Goal: Information Seeking & Learning: Find specific fact

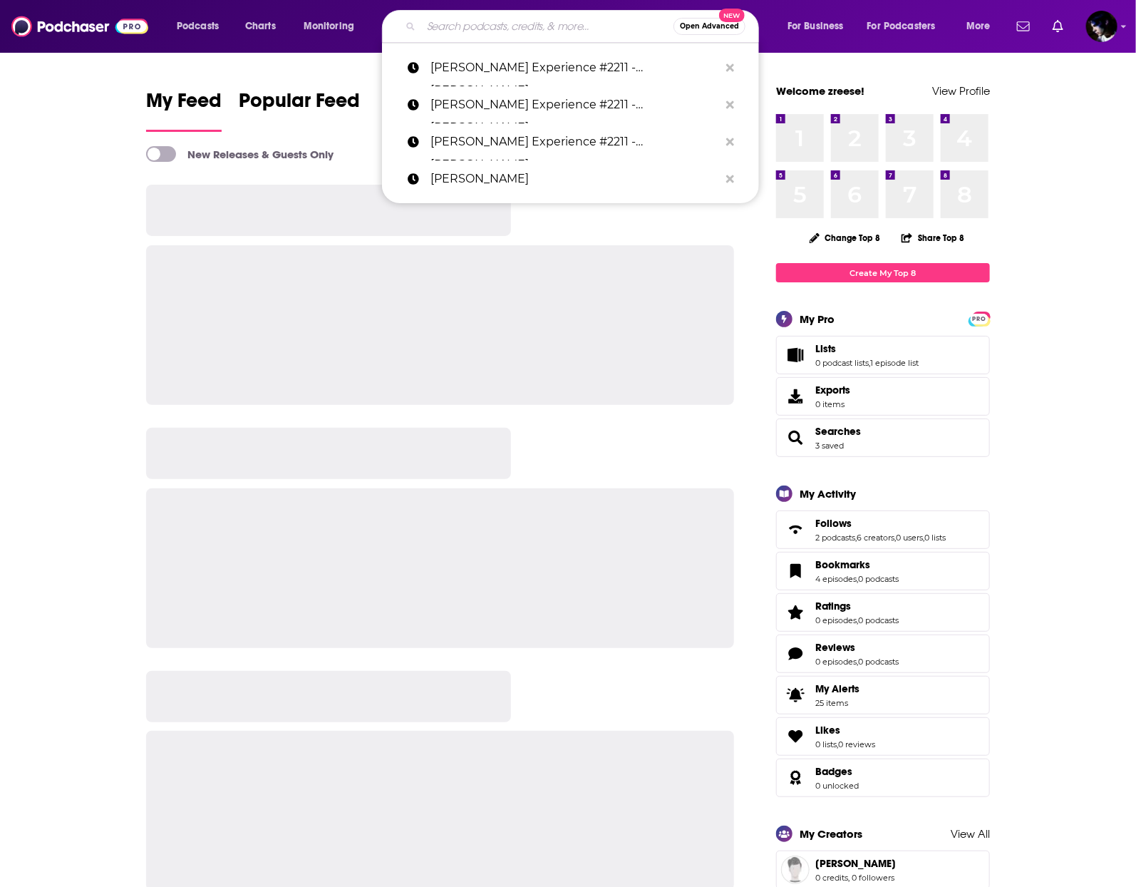
click at [554, 30] on input "Search podcasts, credits, & more..." at bounding box center [547, 26] width 252 height 23
paste input ", [PERSON_NAME] 1746,"
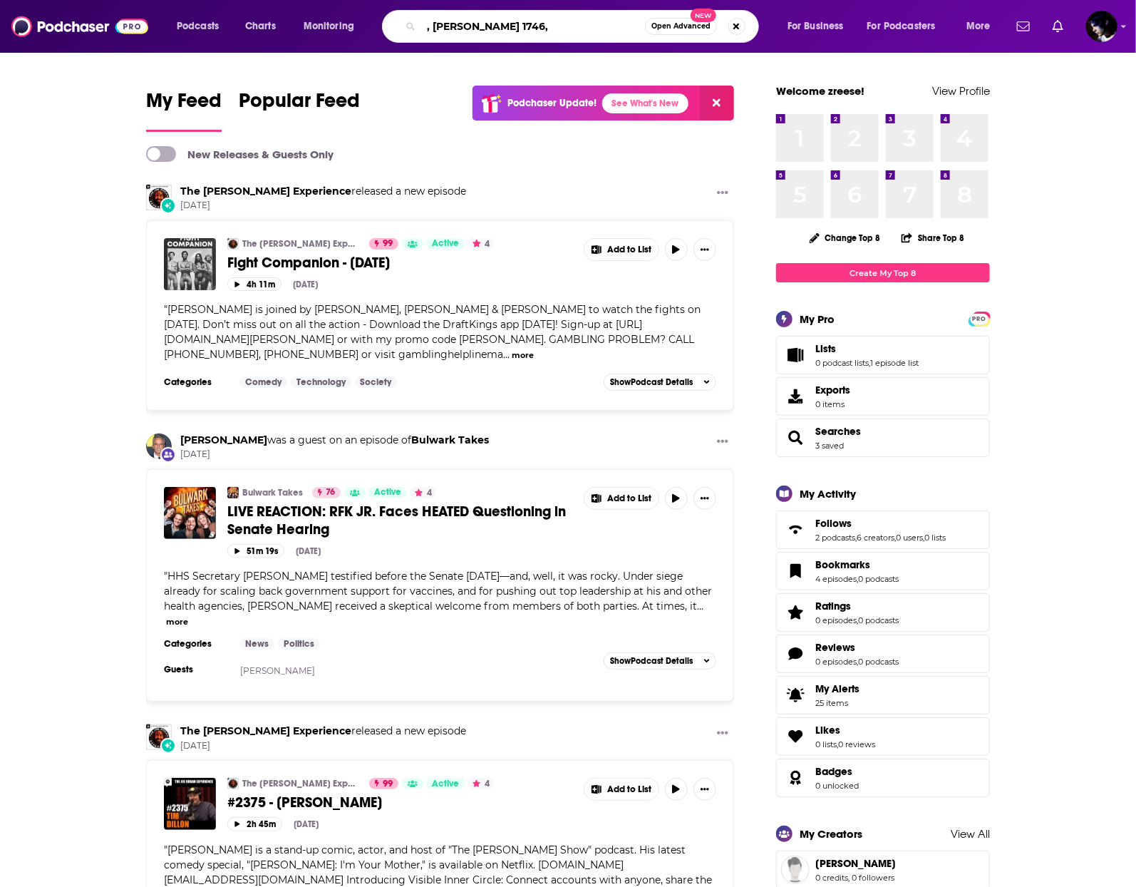
type input ", [PERSON_NAME] 1746,"
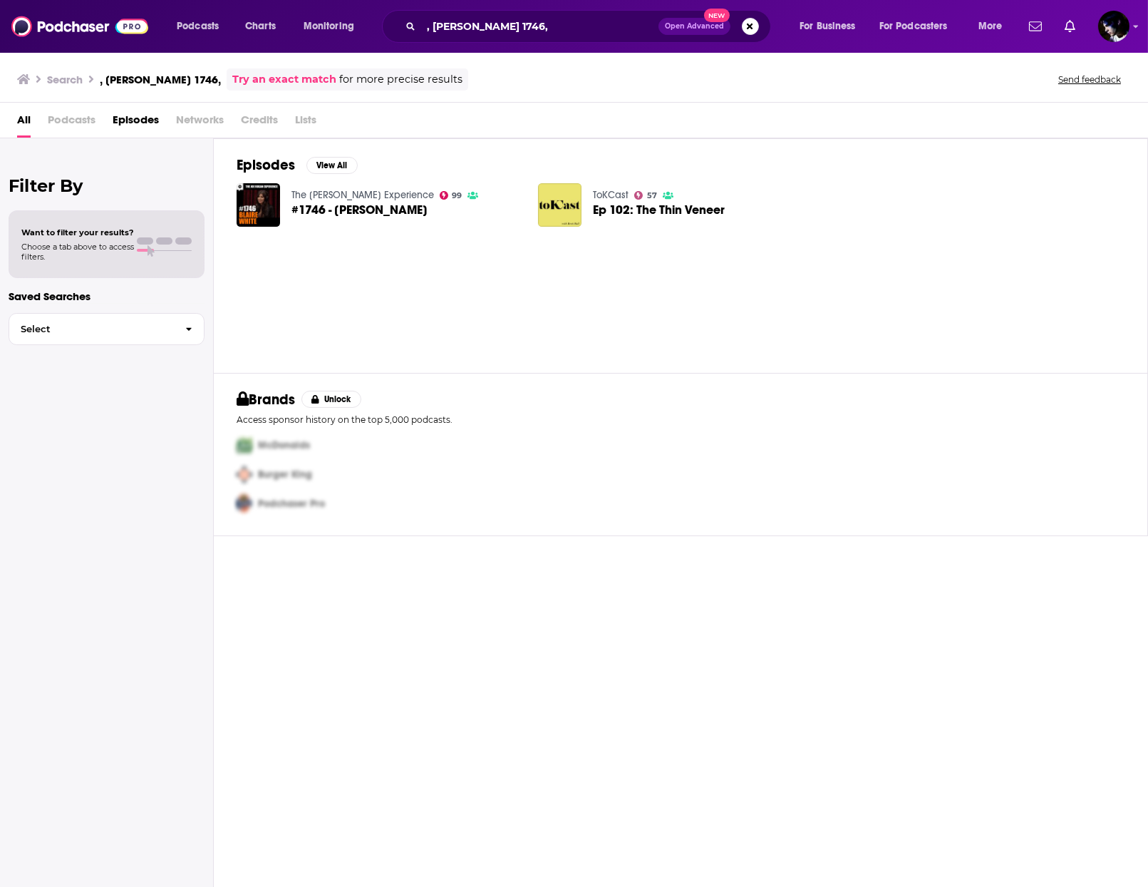
click at [391, 209] on span "#1746 - [PERSON_NAME]" at bounding box center [359, 210] width 136 height 12
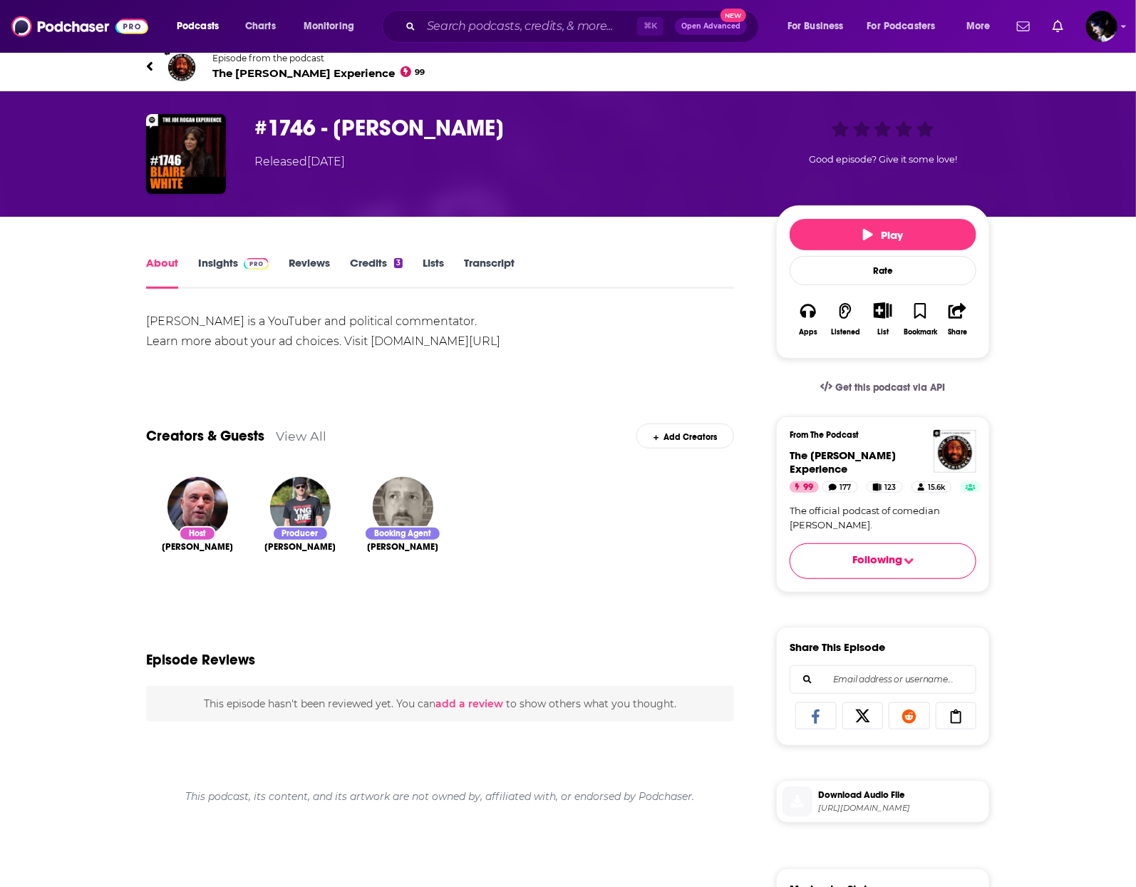
scroll to position [140, 0]
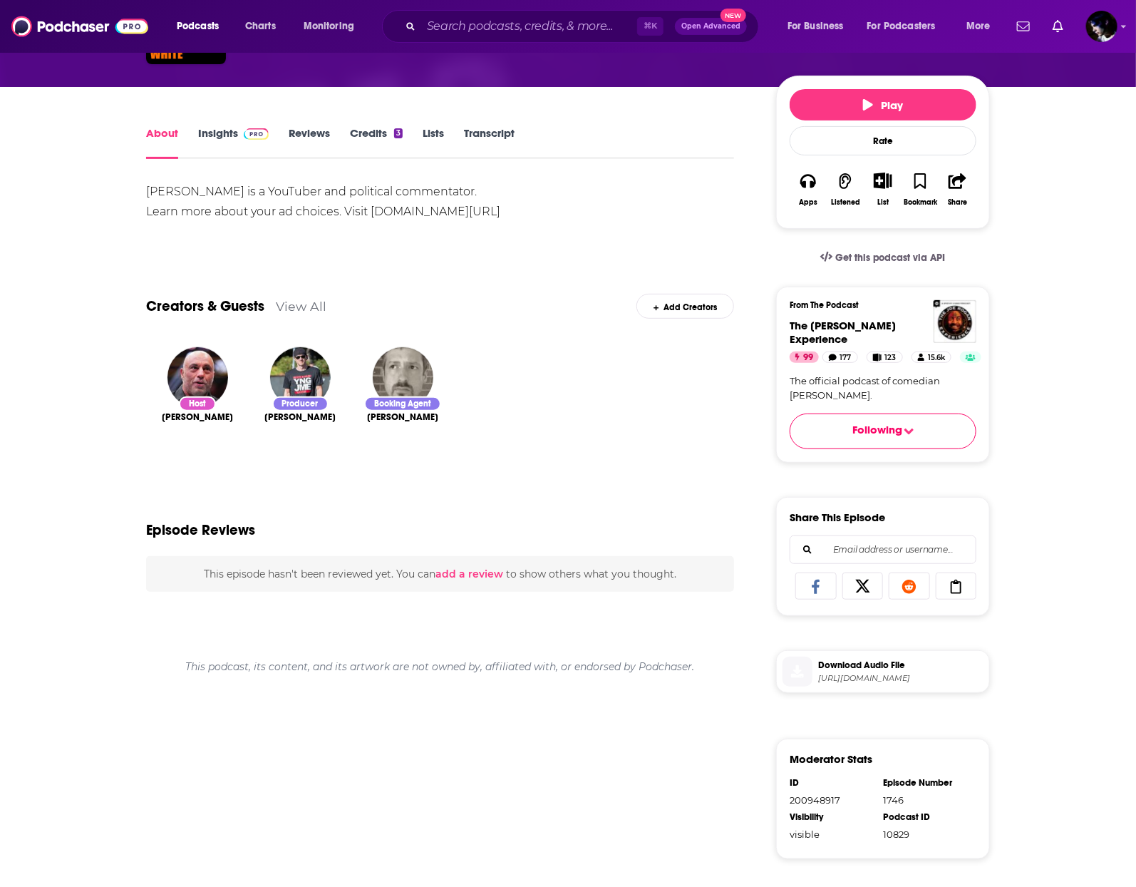
click at [890, 669] on span "Download Audio File" at bounding box center [900, 665] width 165 height 13
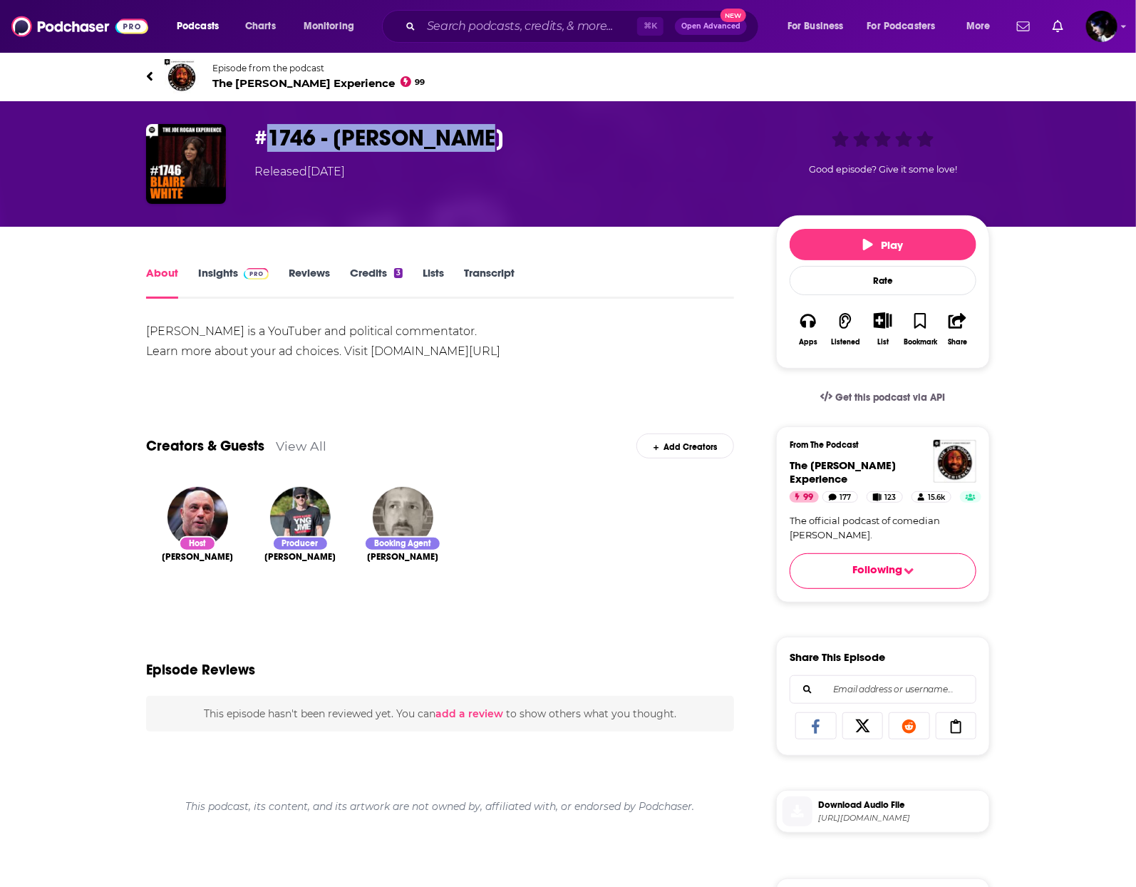
drag, startPoint x: 480, startPoint y: 136, endPoint x: 271, endPoint y: 135, distance: 209.5
click at [271, 135] on h1 "#1746 - [PERSON_NAME]" at bounding box center [503, 138] width 499 height 28
copy h1 "1746 - [PERSON_NAME]"
click at [271, 79] on span "The [PERSON_NAME] Experience 99" at bounding box center [318, 83] width 213 height 14
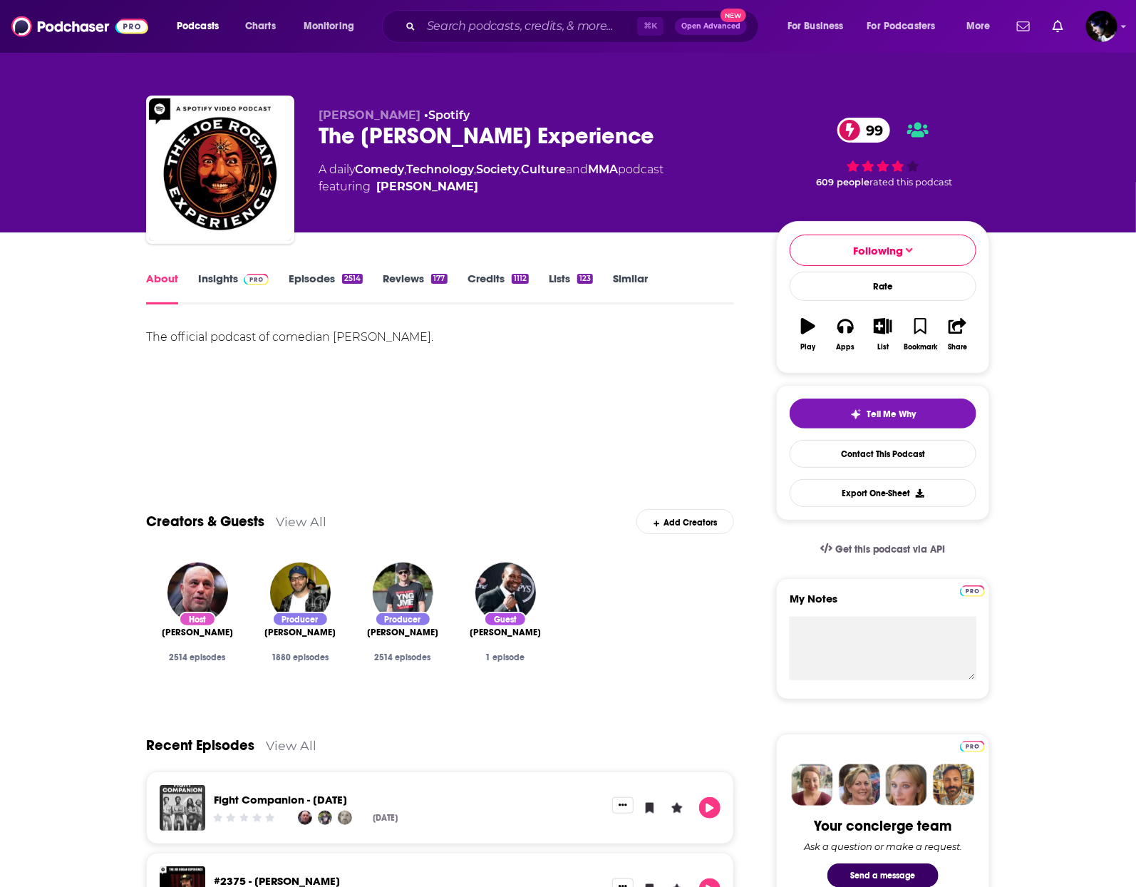
click at [333, 282] on link "Episodes 2514" at bounding box center [326, 288] width 74 height 33
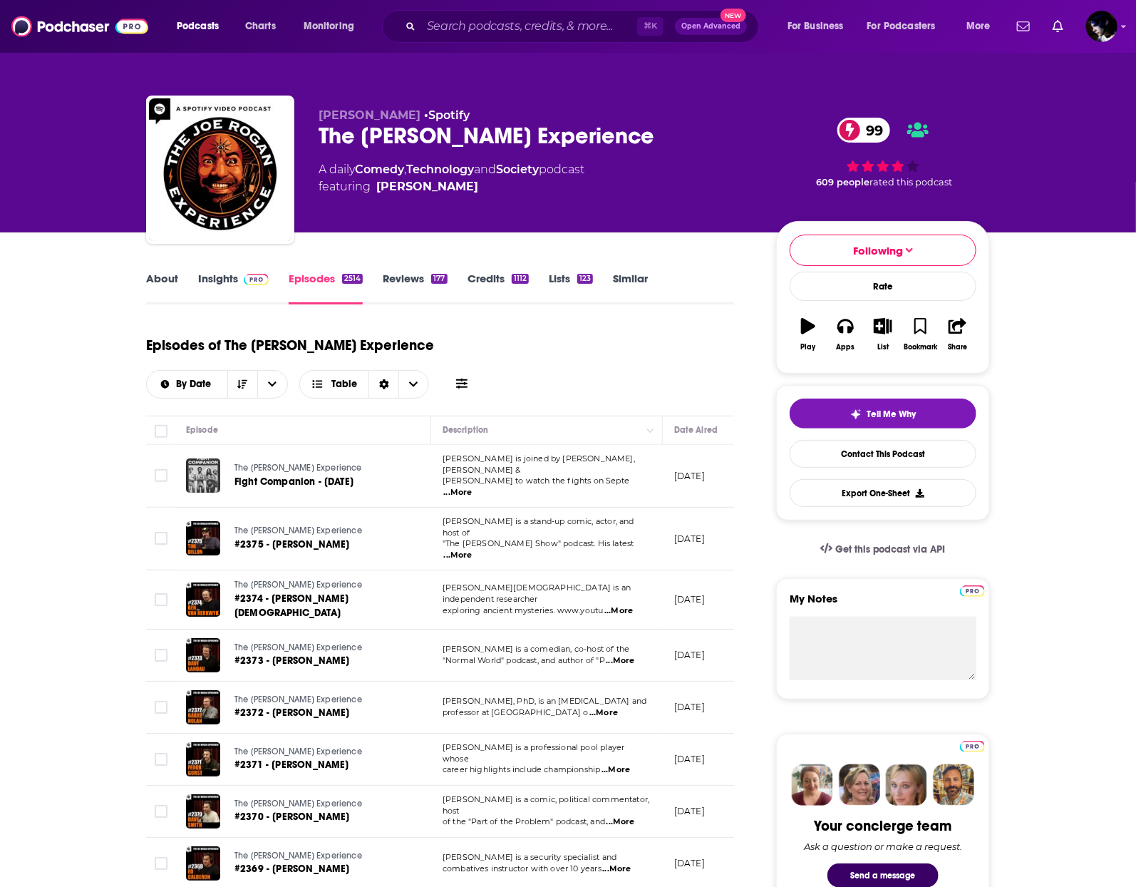
click at [472, 370] on div "By Date Table" at bounding box center [309, 384] width 326 height 29
click at [468, 378] on icon at bounding box center [461, 383] width 11 height 11
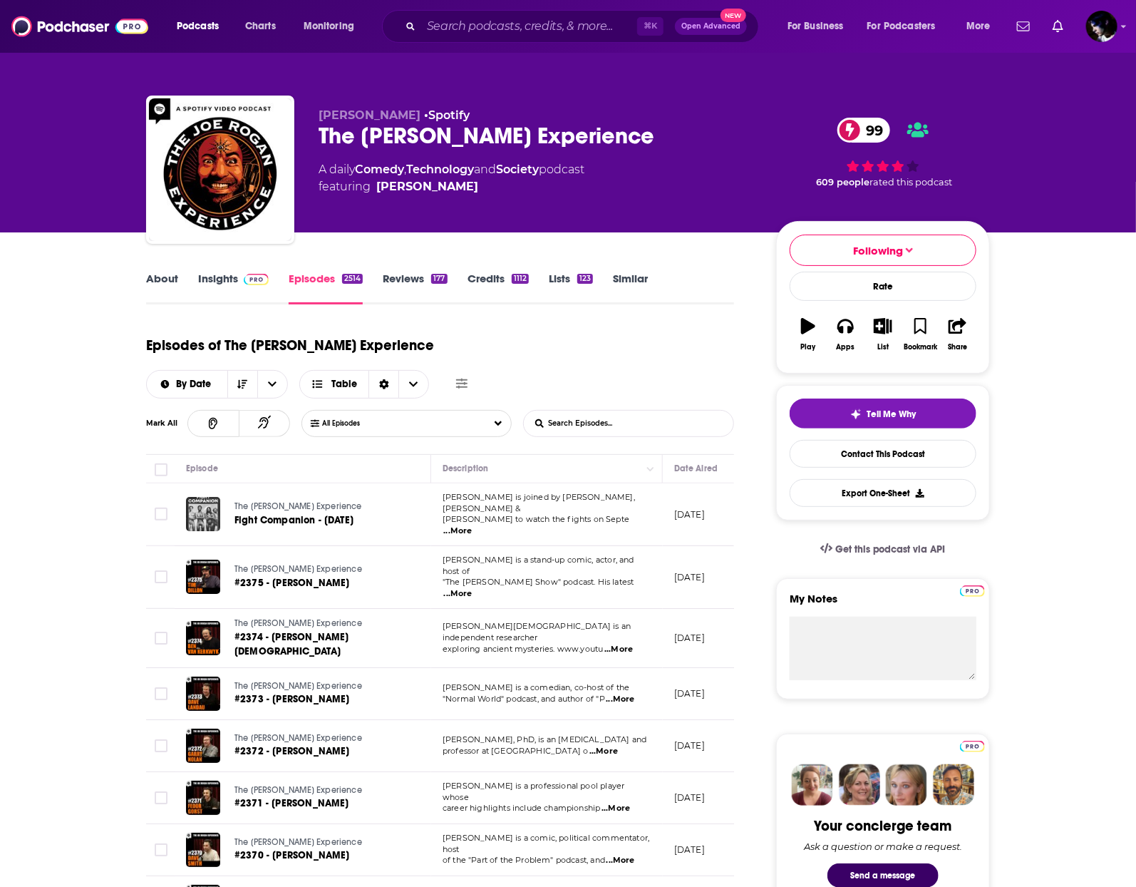
click at [571, 411] on input "List Search Input" at bounding box center [598, 424] width 149 height 26
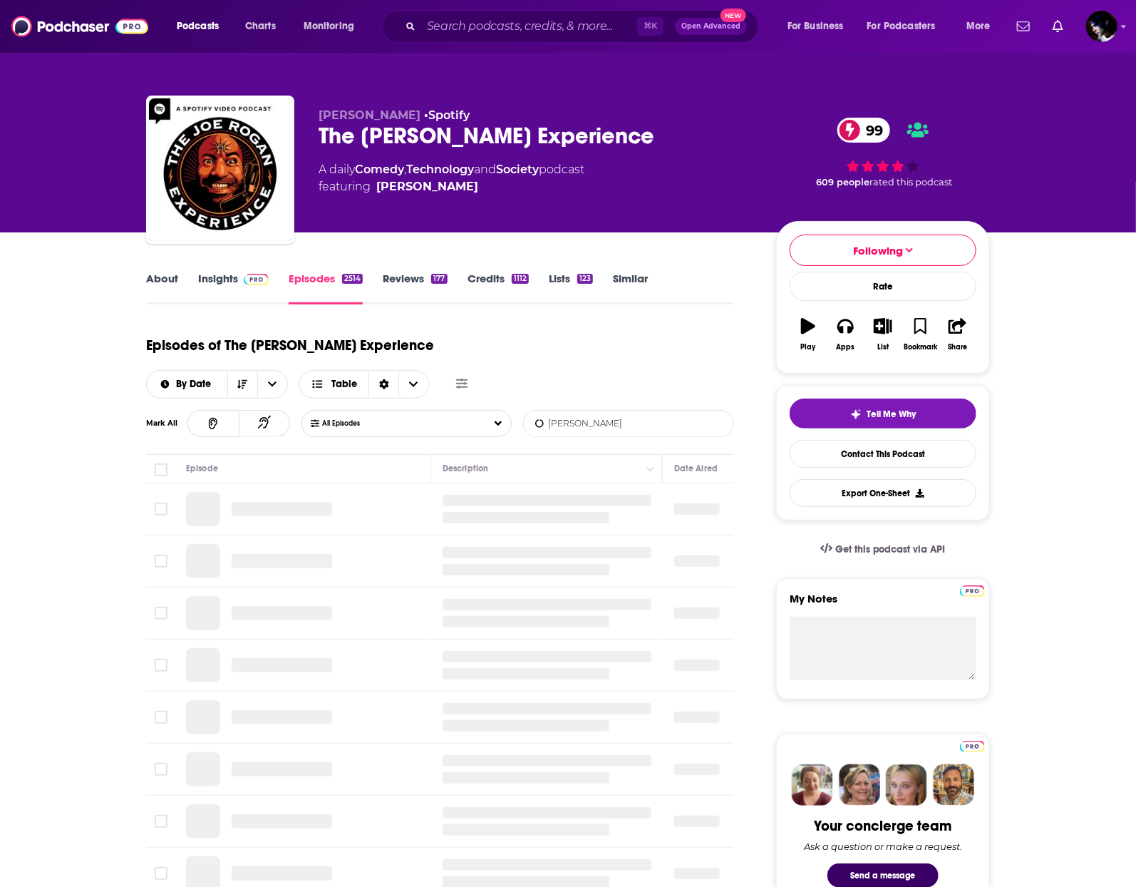
click at [579, 411] on input "[PERSON_NAME]" at bounding box center [598, 424] width 149 height 26
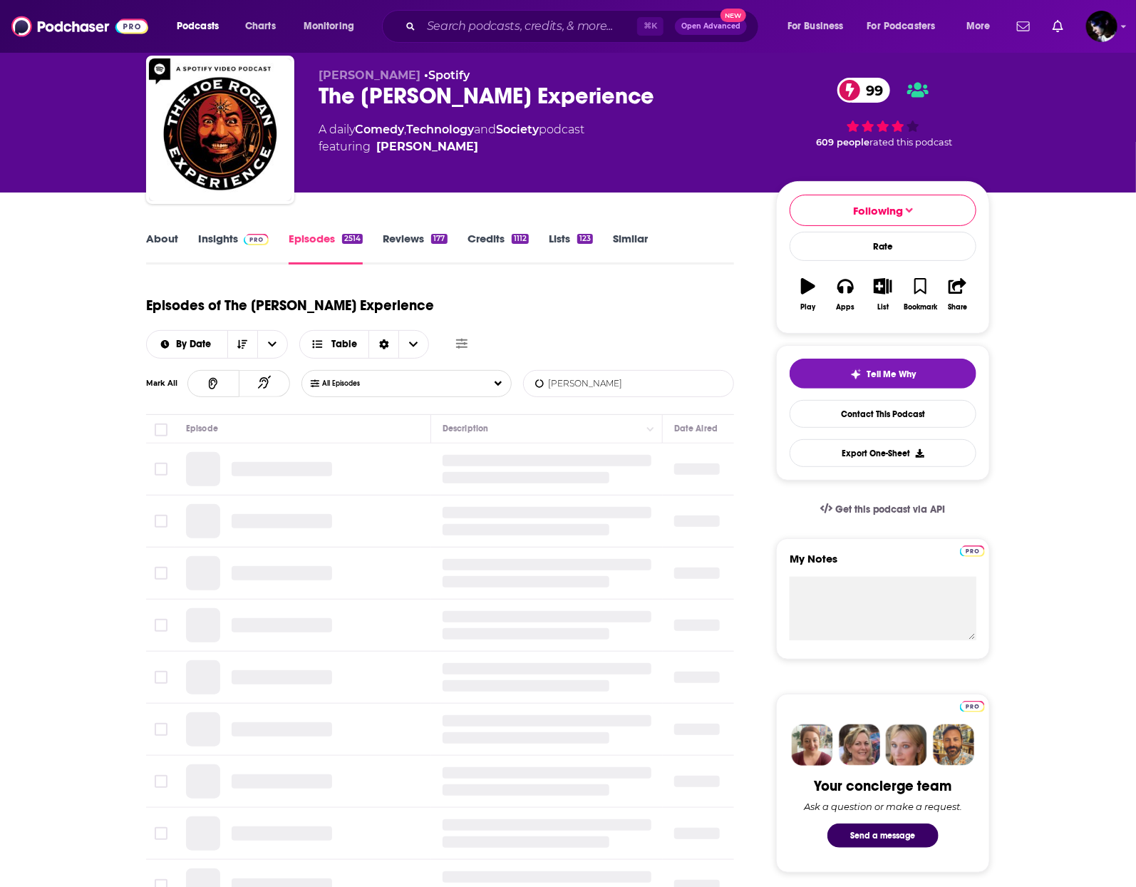
click at [584, 371] on input "[PERSON_NAME]" at bounding box center [598, 384] width 149 height 26
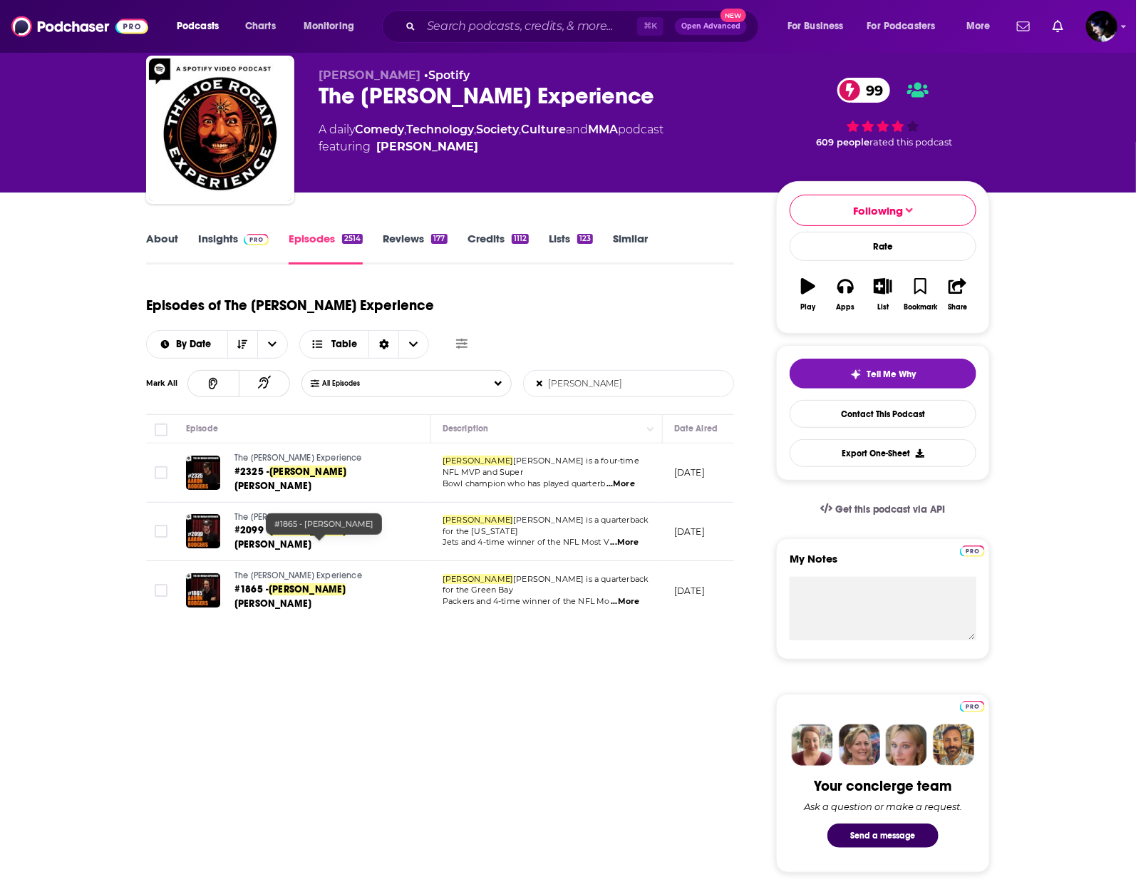
type input "[PERSON_NAME]"
click at [311, 597] on span "[PERSON_NAME]" at bounding box center [272, 603] width 77 height 12
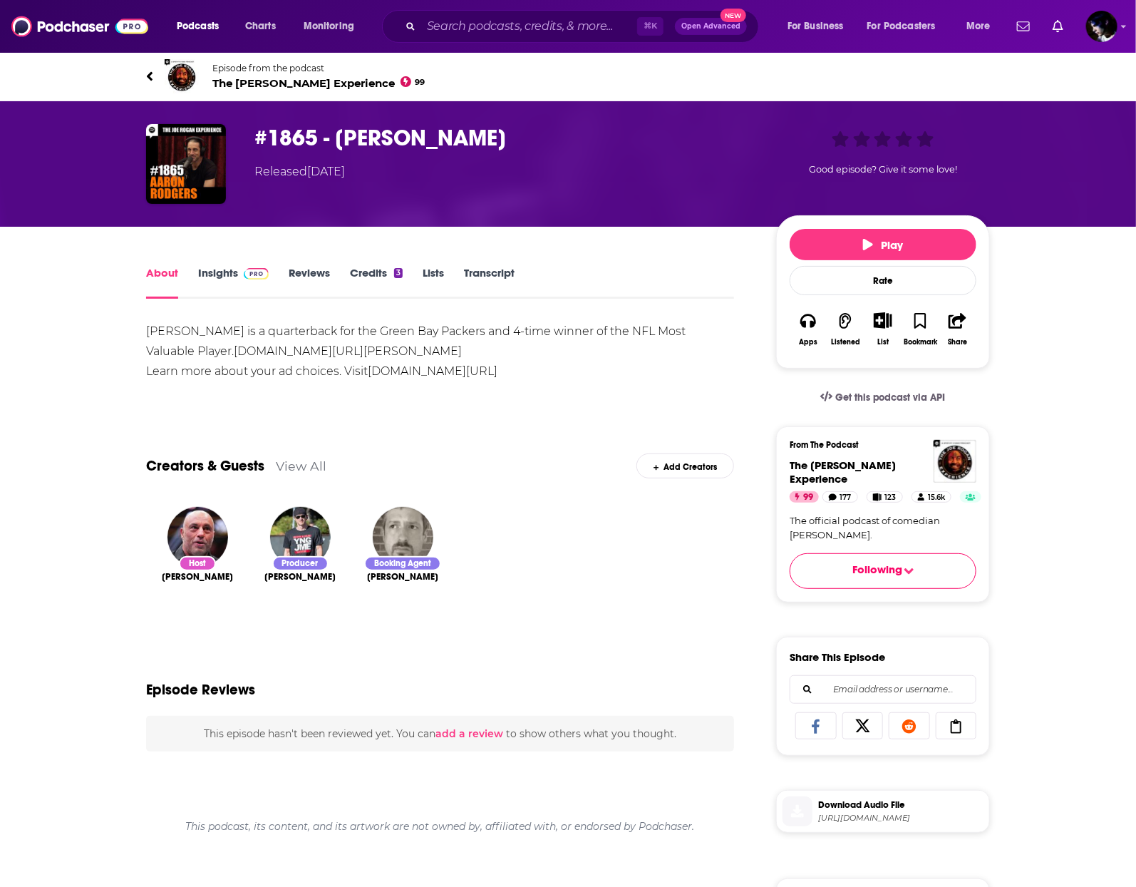
scroll to position [293, 0]
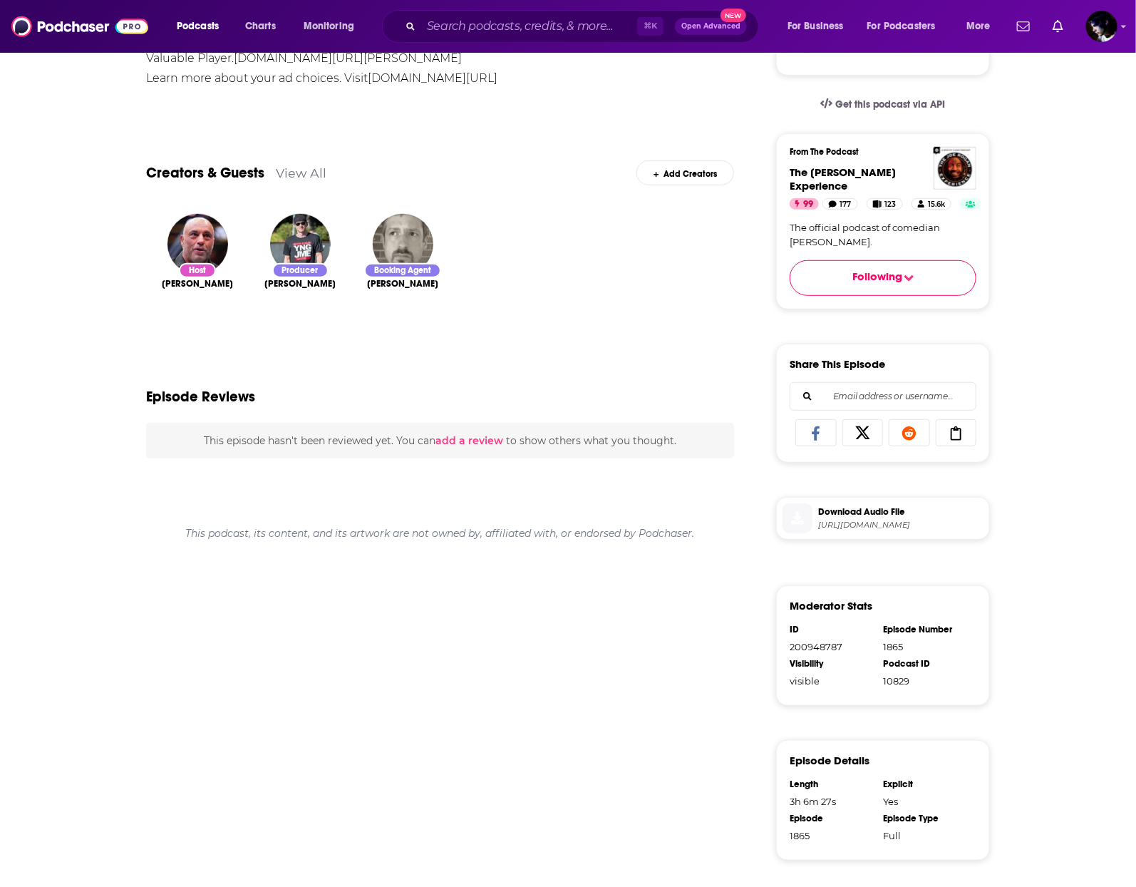
click at [872, 511] on span "Download Audio File" at bounding box center [900, 511] width 165 height 13
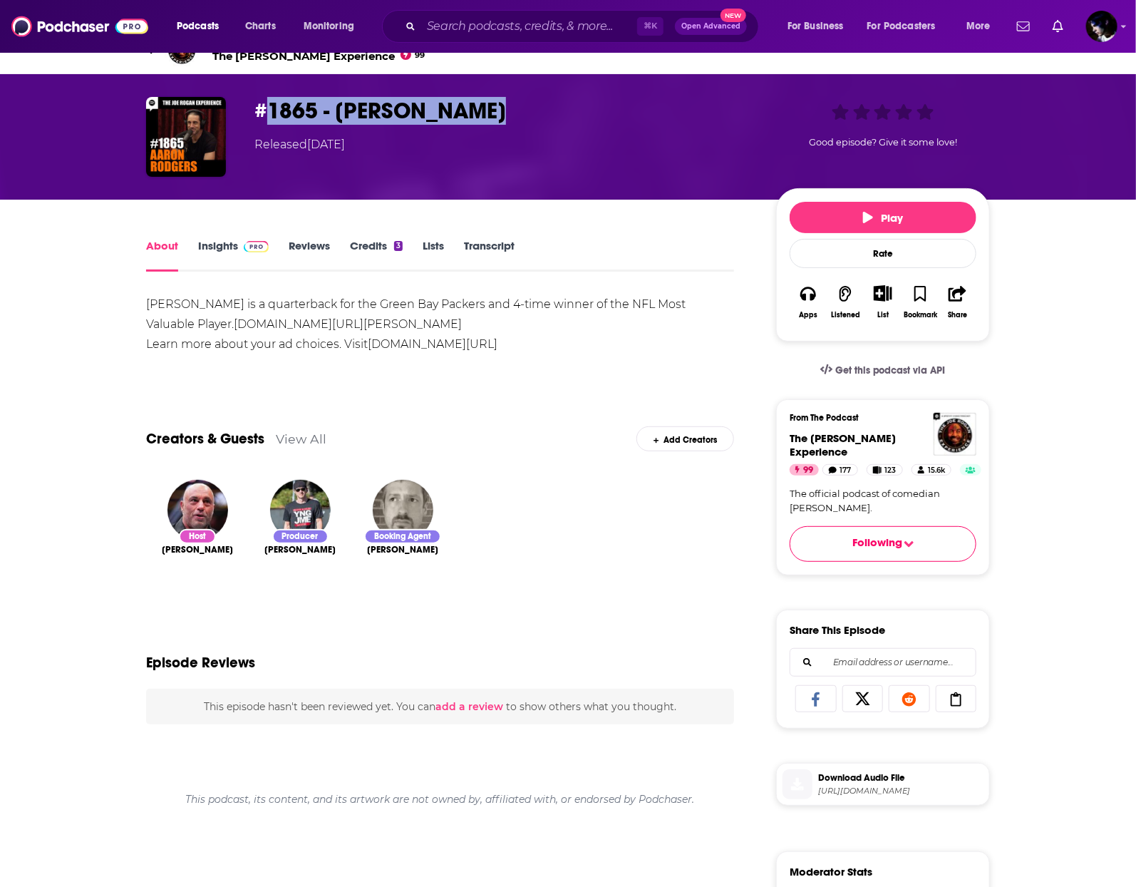
drag, startPoint x: 498, startPoint y: 110, endPoint x: 269, endPoint y: 115, distance: 229.5
click at [269, 115] on h1 "#1865 - [PERSON_NAME]" at bounding box center [503, 111] width 499 height 28
copy h1 "1865 - [PERSON_NAME]"
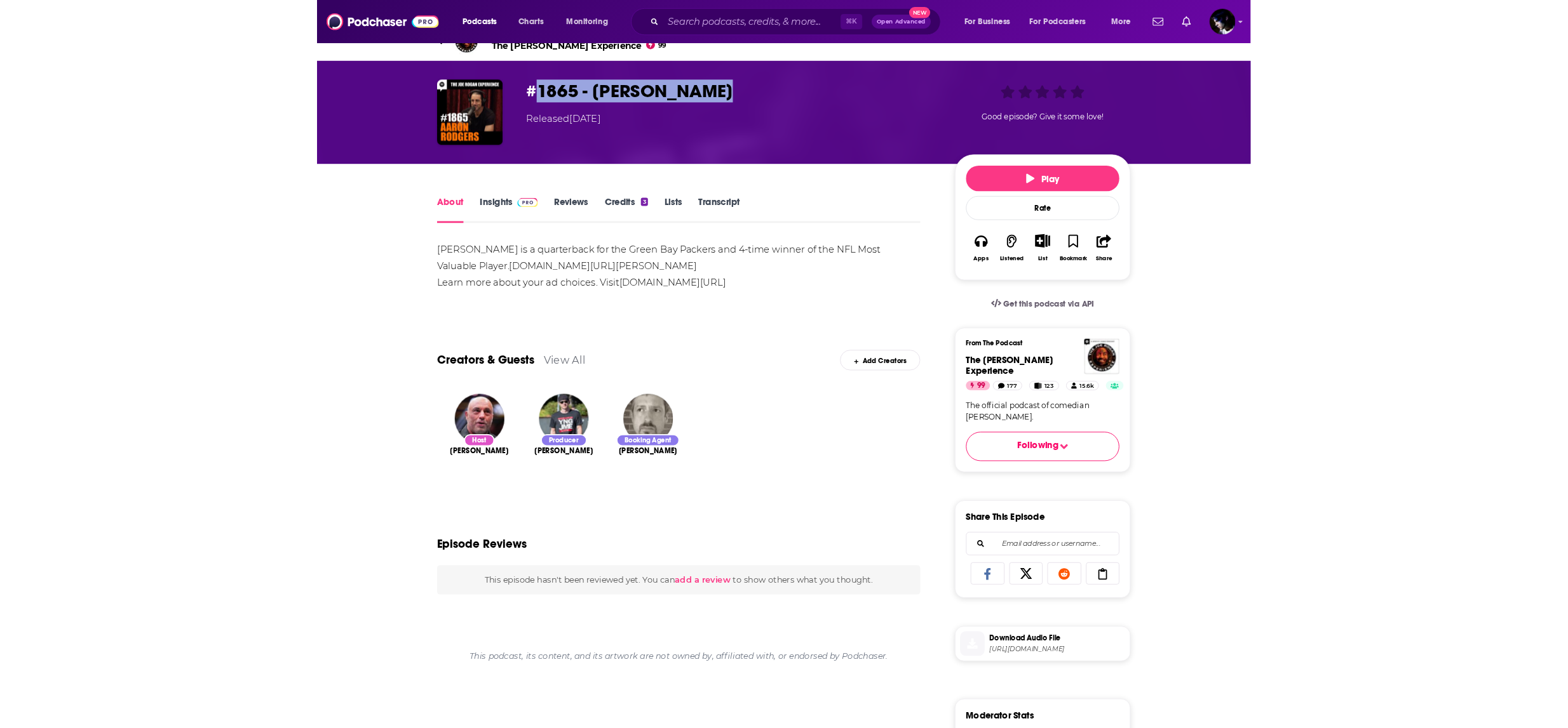
scroll to position [0, 0]
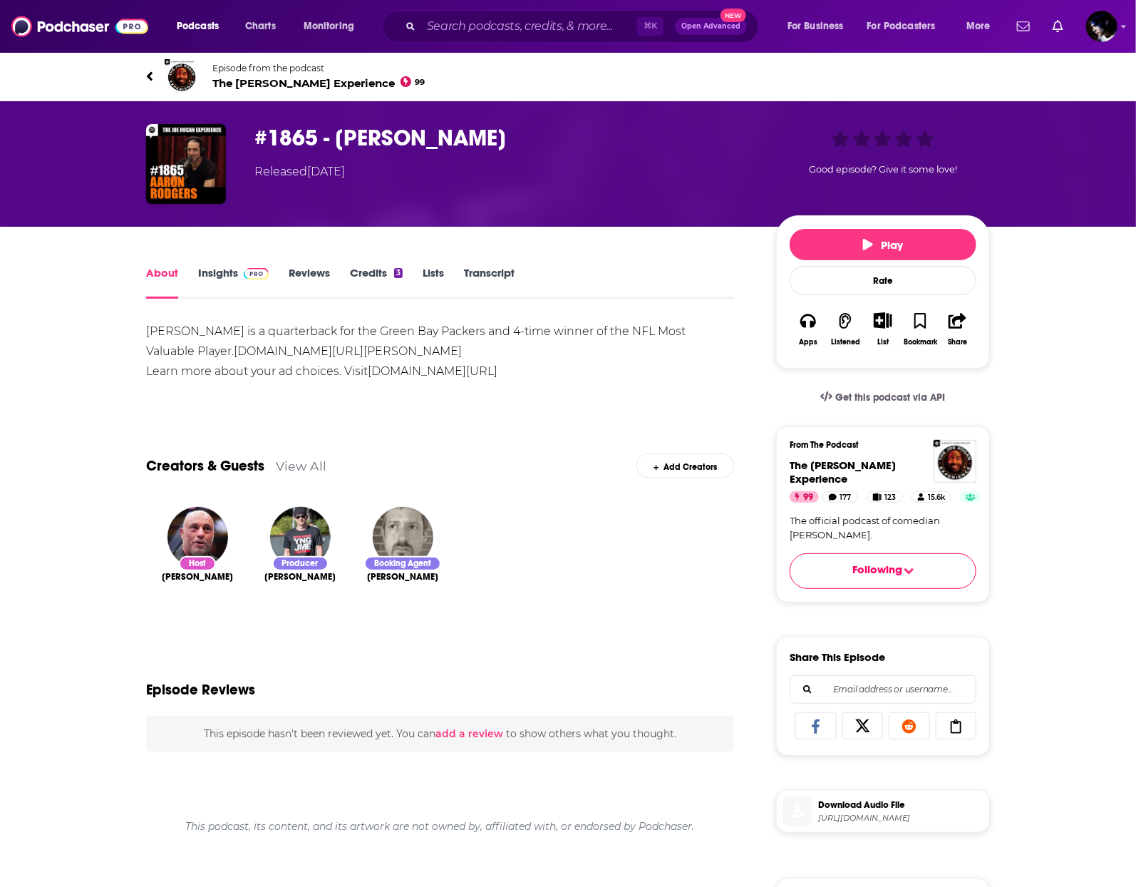
click at [676, 666] on div "Episode Reviews" at bounding box center [440, 680] width 588 height 69
drag, startPoint x: 515, startPoint y: 145, endPoint x: 158, endPoint y: 156, distance: 356.5
click at [231, 139] on div "#1865 - [PERSON_NAME] Released [DATE] Good episode? Give it some love!" at bounding box center [568, 164] width 844 height 80
copy div "#1865 - [PERSON_NAME]"
drag, startPoint x: 473, startPoint y: 362, endPoint x: 465, endPoint y: 359, distance: 8.3
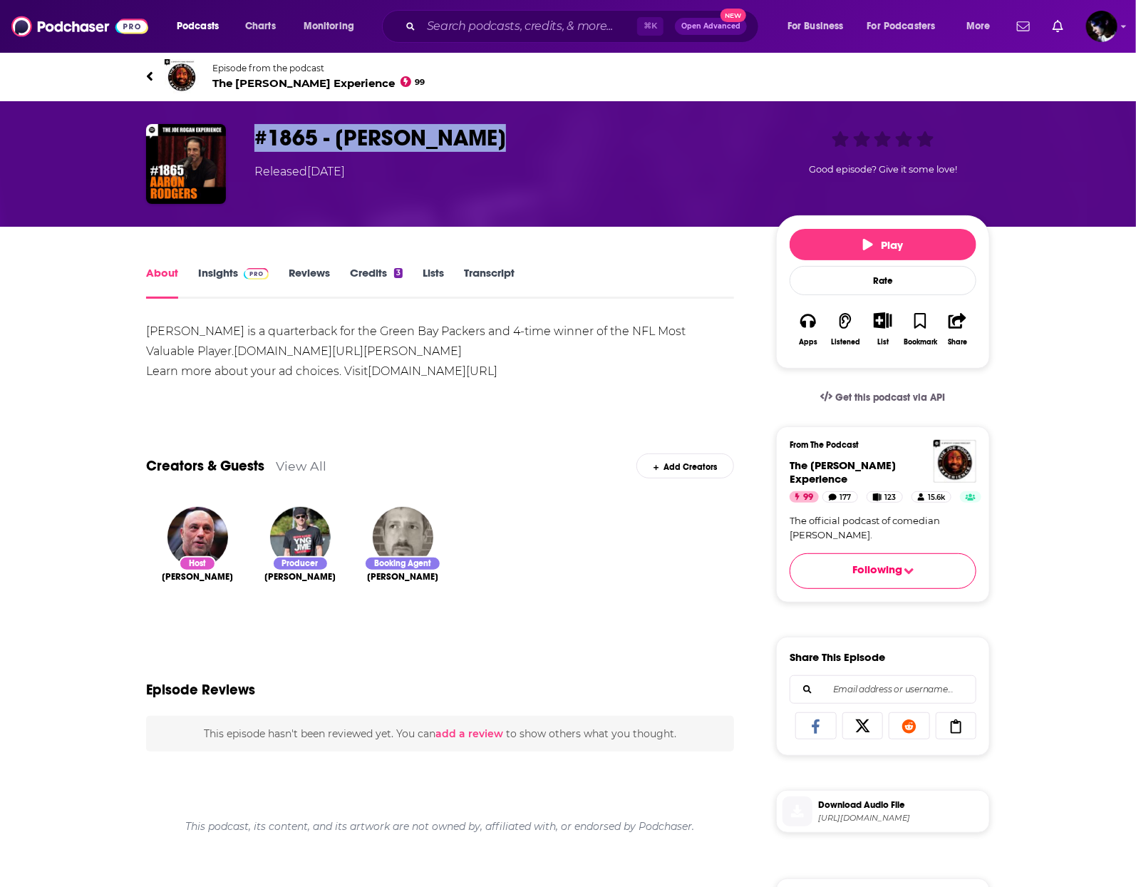
click at [465, 359] on div "[PERSON_NAME] is a quarterback for the Green Bay Packers and 4-time winner of t…" at bounding box center [440, 351] width 588 height 60
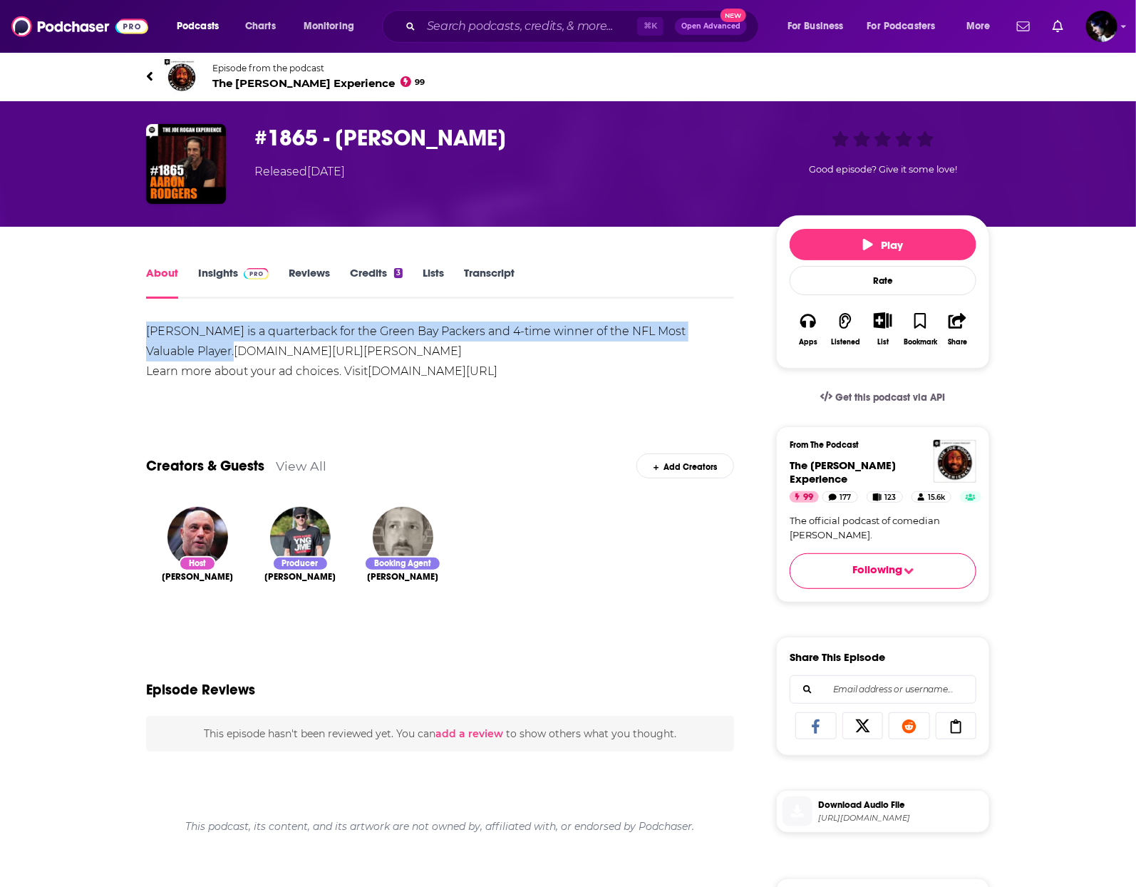
drag, startPoint x: 139, startPoint y: 329, endPoint x: 183, endPoint y: 356, distance: 52.2
click at [183, 356] on div "About Insights Reviews Credits 3 Lists Transcript [PERSON_NAME] is a quarterbac…" at bounding box center [449, 778] width 653 height 1028
copy div "[PERSON_NAME] is a quarterback for the Green Bay Packers and 4-time winner of t…"
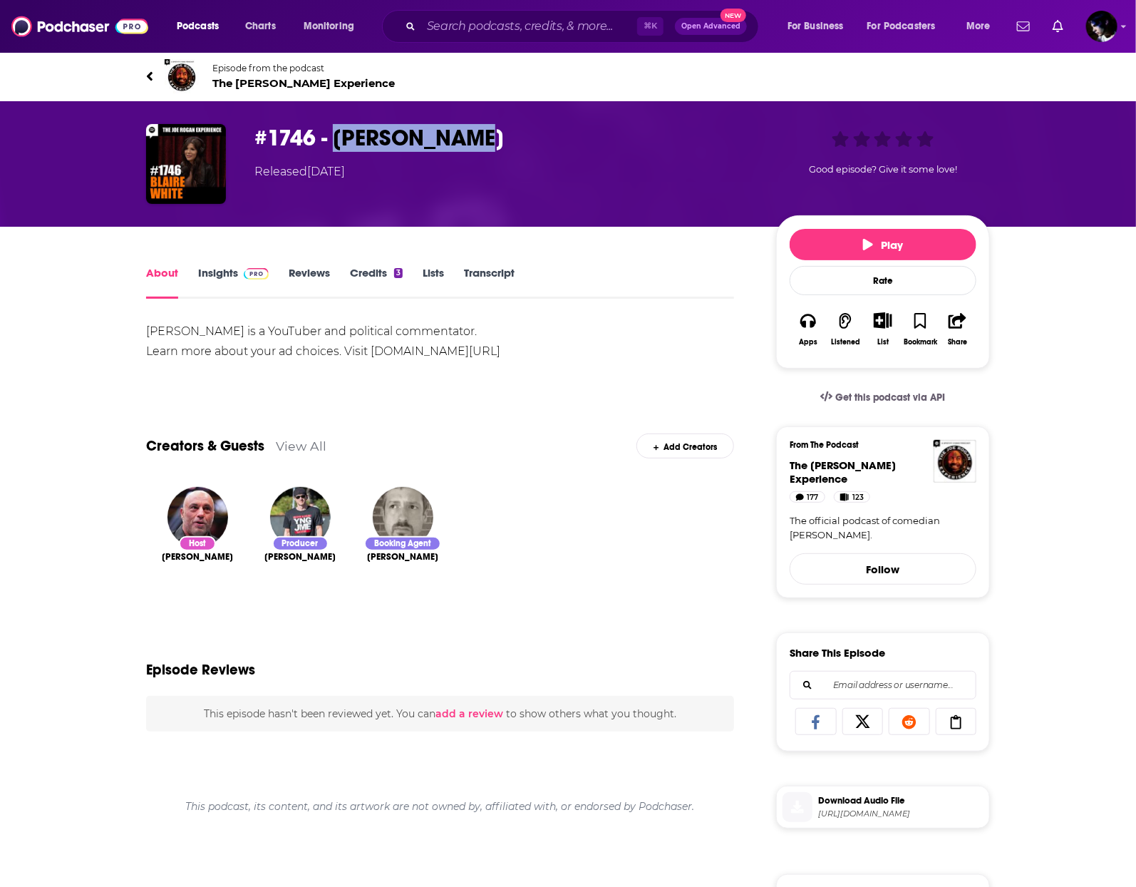
drag, startPoint x: 460, startPoint y: 136, endPoint x: 336, endPoint y: 130, distance: 124.9
click at [336, 130] on h1 "#1746 - [PERSON_NAME]" at bounding box center [503, 138] width 499 height 28
copy h1 "Blaire White"
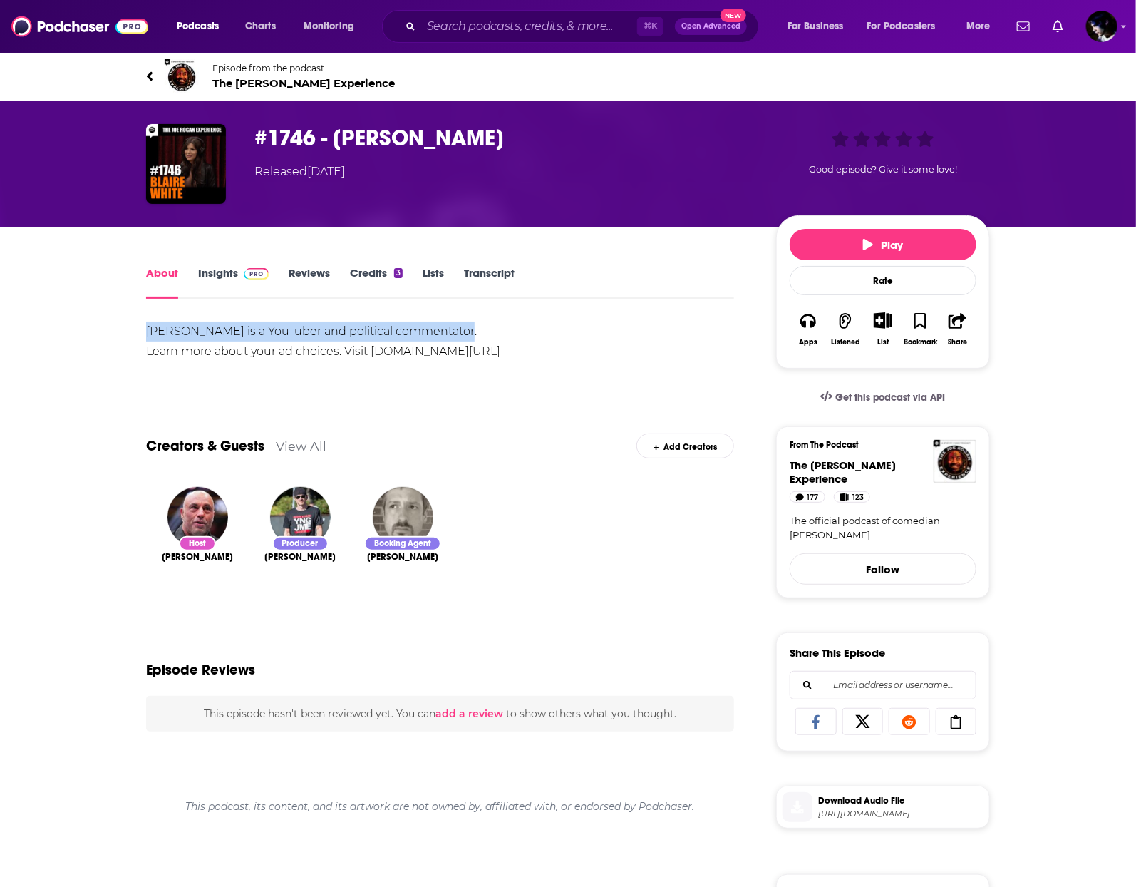
drag, startPoint x: 462, startPoint y: 328, endPoint x: 97, endPoint y: 332, distance: 364.9
click at [97, 332] on div "About Insights Reviews Credits 3 Lists Transcript Blaire White is a YouTuber an…" at bounding box center [568, 757] width 1136 height 1060
copy div "[PERSON_NAME] is a YouTuber and political commentator."
click at [290, 126] on h1 "#1746 - [PERSON_NAME]" at bounding box center [503, 138] width 499 height 28
click at [290, 133] on h1 "#1746 - [PERSON_NAME]" at bounding box center [503, 138] width 499 height 28
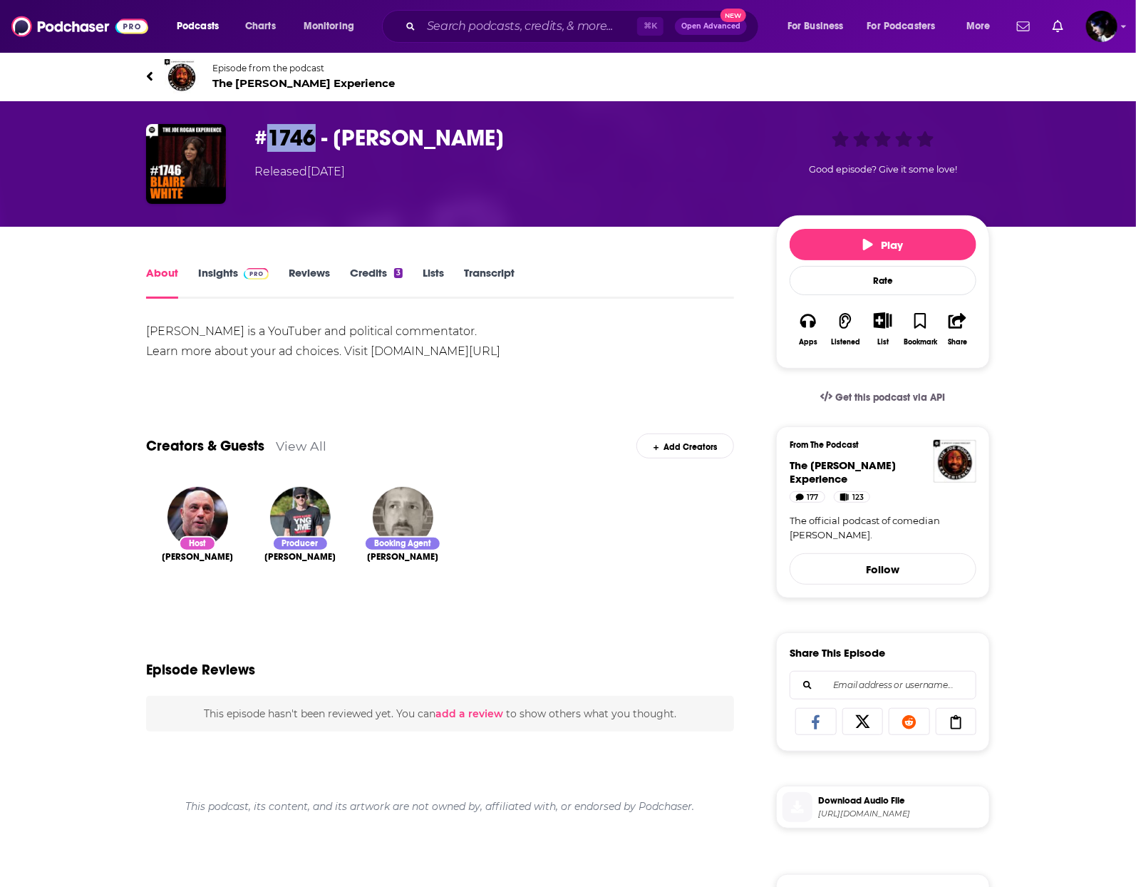
click at [290, 133] on h1 "#1746 - [PERSON_NAME]" at bounding box center [503, 138] width 499 height 28
copy h1 "#1746 - [PERSON_NAME]"
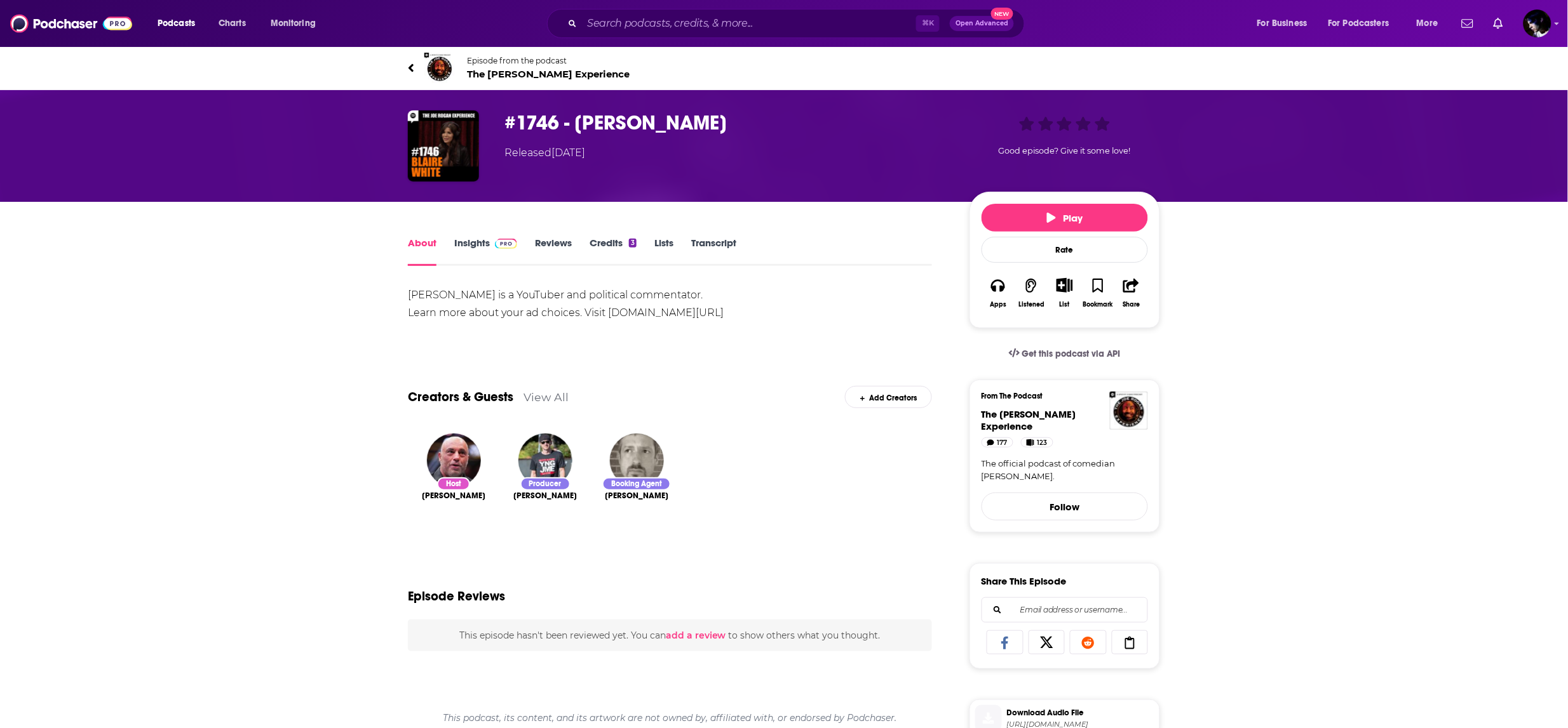
click at [179, 403] on div "About Insights Reviews Credits 3 Lists Transcript Blaire White is a YouTuber an…" at bounding box center [784, 675] width 1568 height 945
